Goal: Navigation & Orientation: Go to known website

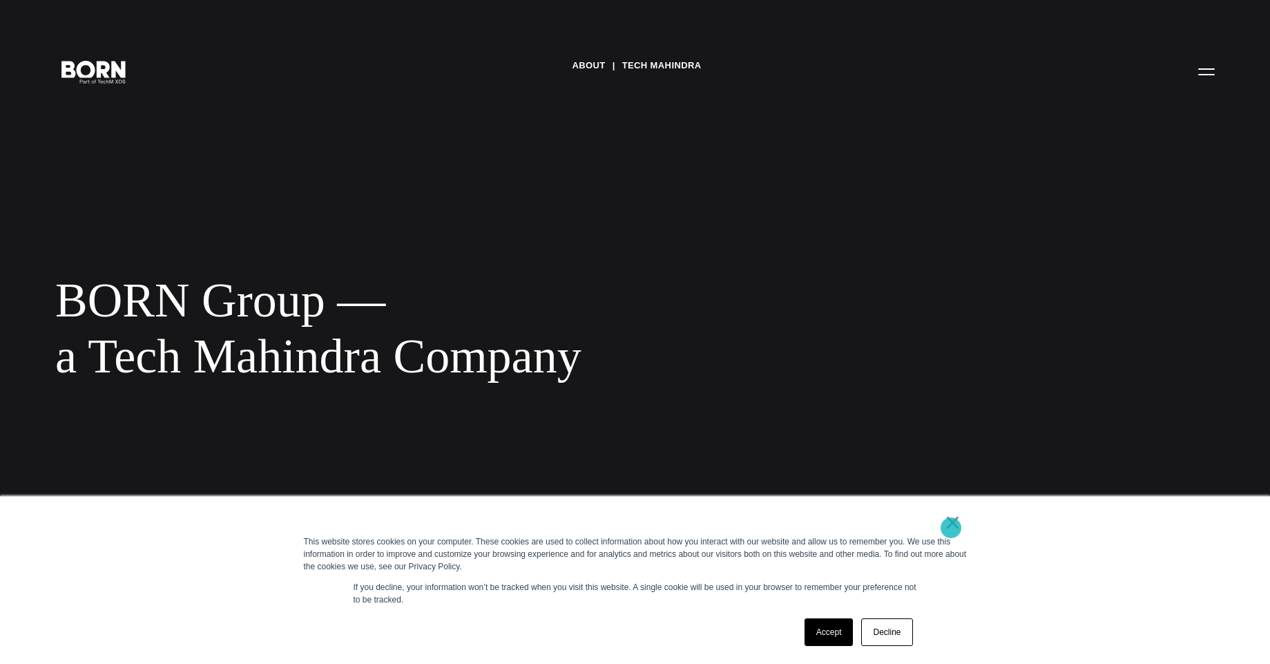
click at [951, 527] on link "×" at bounding box center [953, 522] width 17 height 12
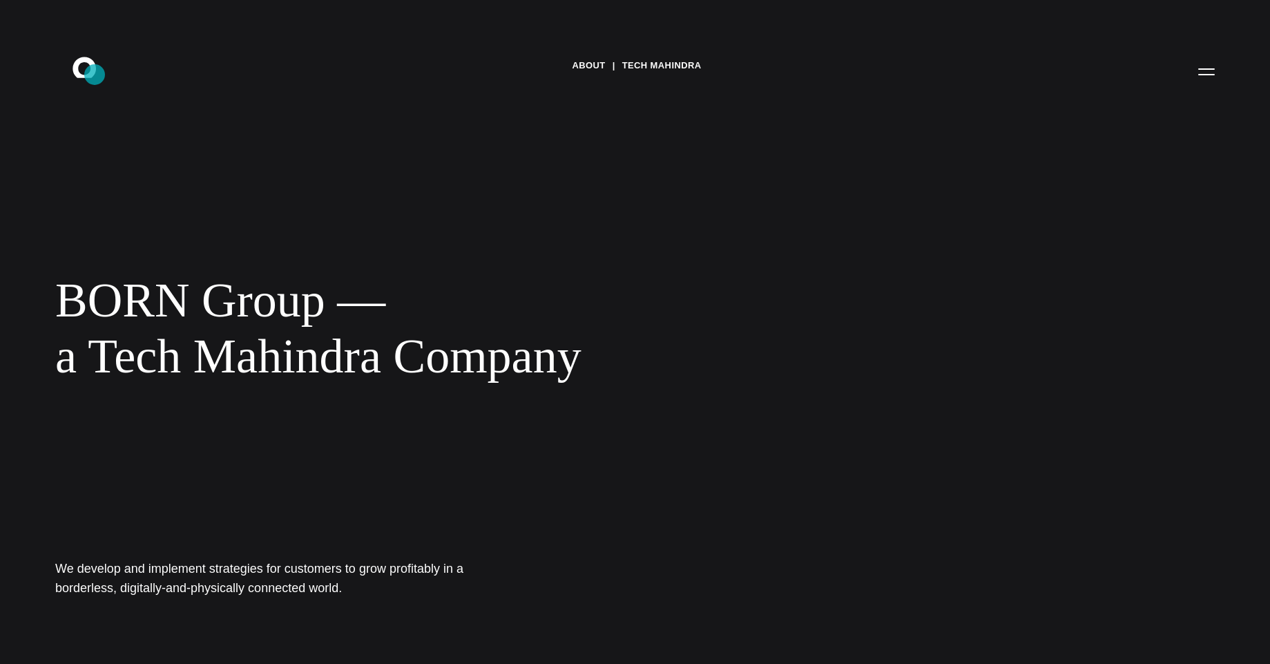
click at [95, 75] on icon ".st0{display:none;} .st1{display:inline;} .st2{font-family:'HelveticaNeue-Mediu…" at bounding box center [94, 71] width 88 height 36
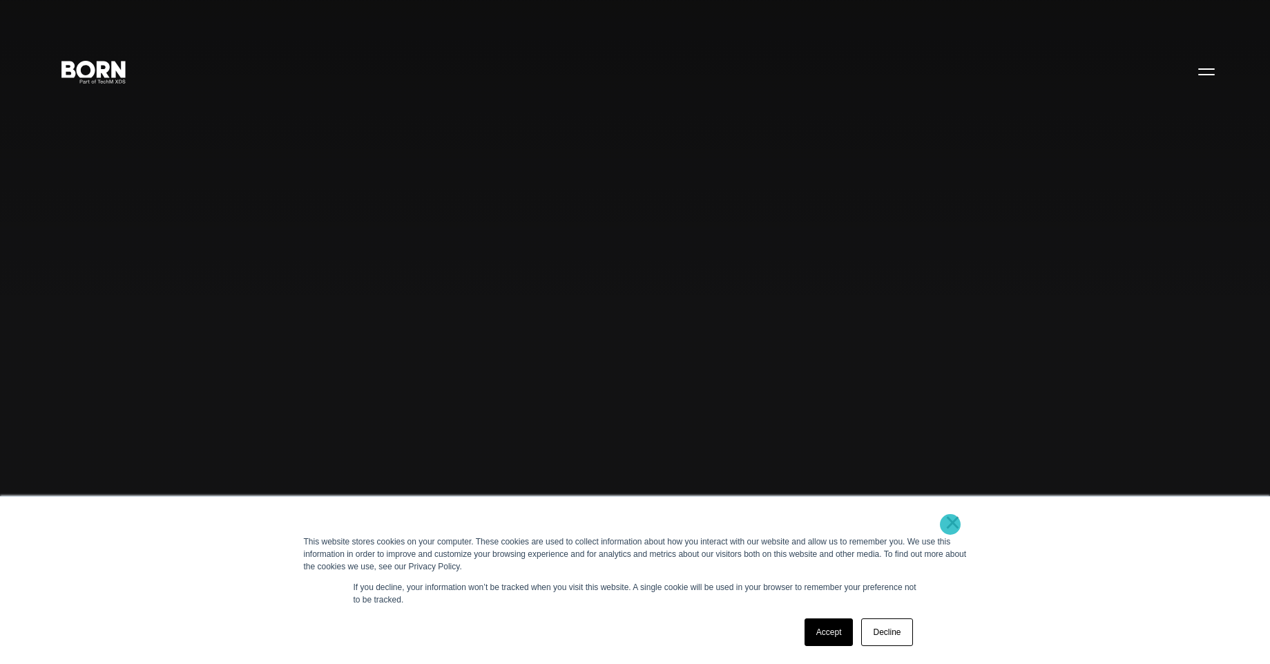
click at [950, 524] on link "×" at bounding box center [953, 522] width 17 height 12
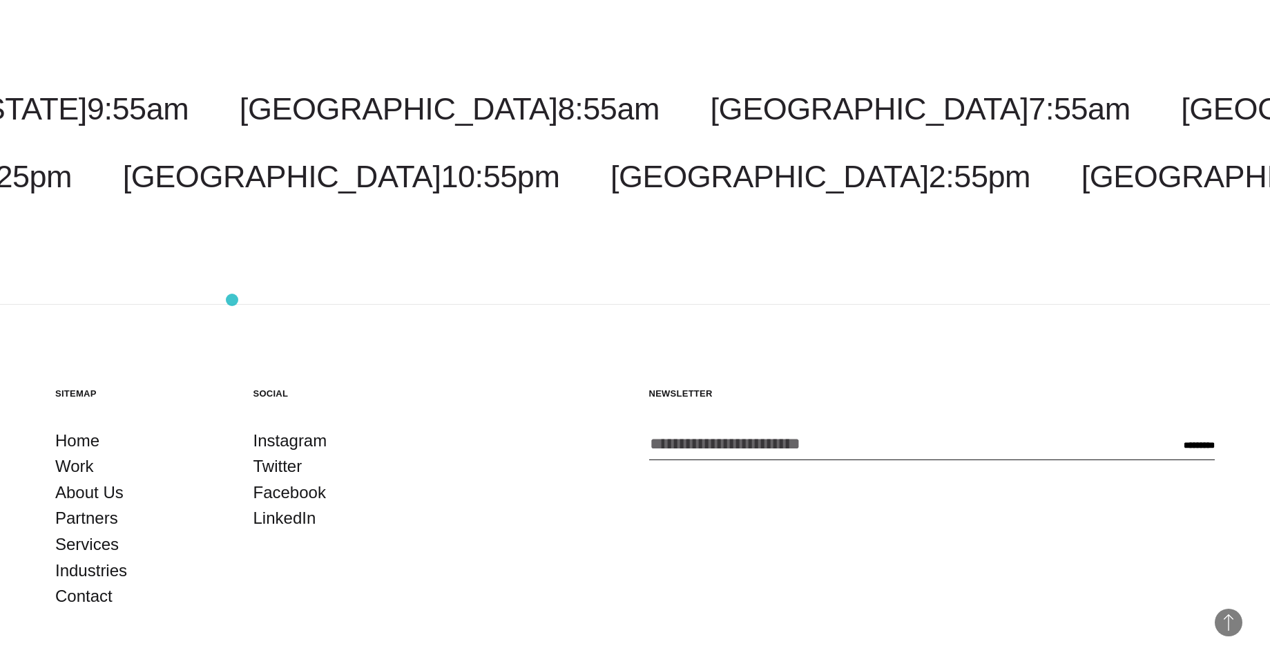
scroll to position [4526, 0]
